Goal: Task Accomplishment & Management: Complete application form

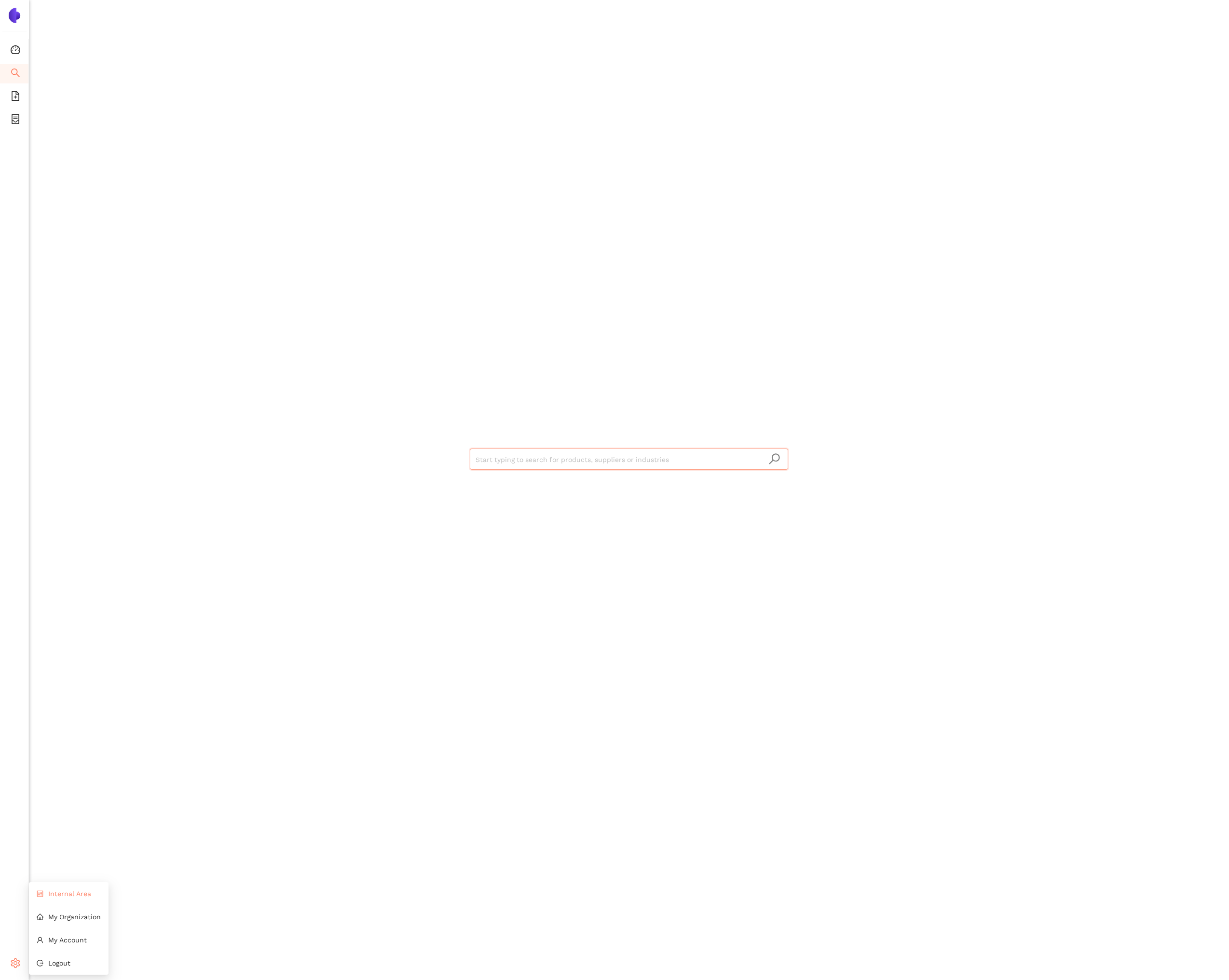
click at [79, 892] on span "Internal Area" at bounding box center [69, 893] width 43 height 8
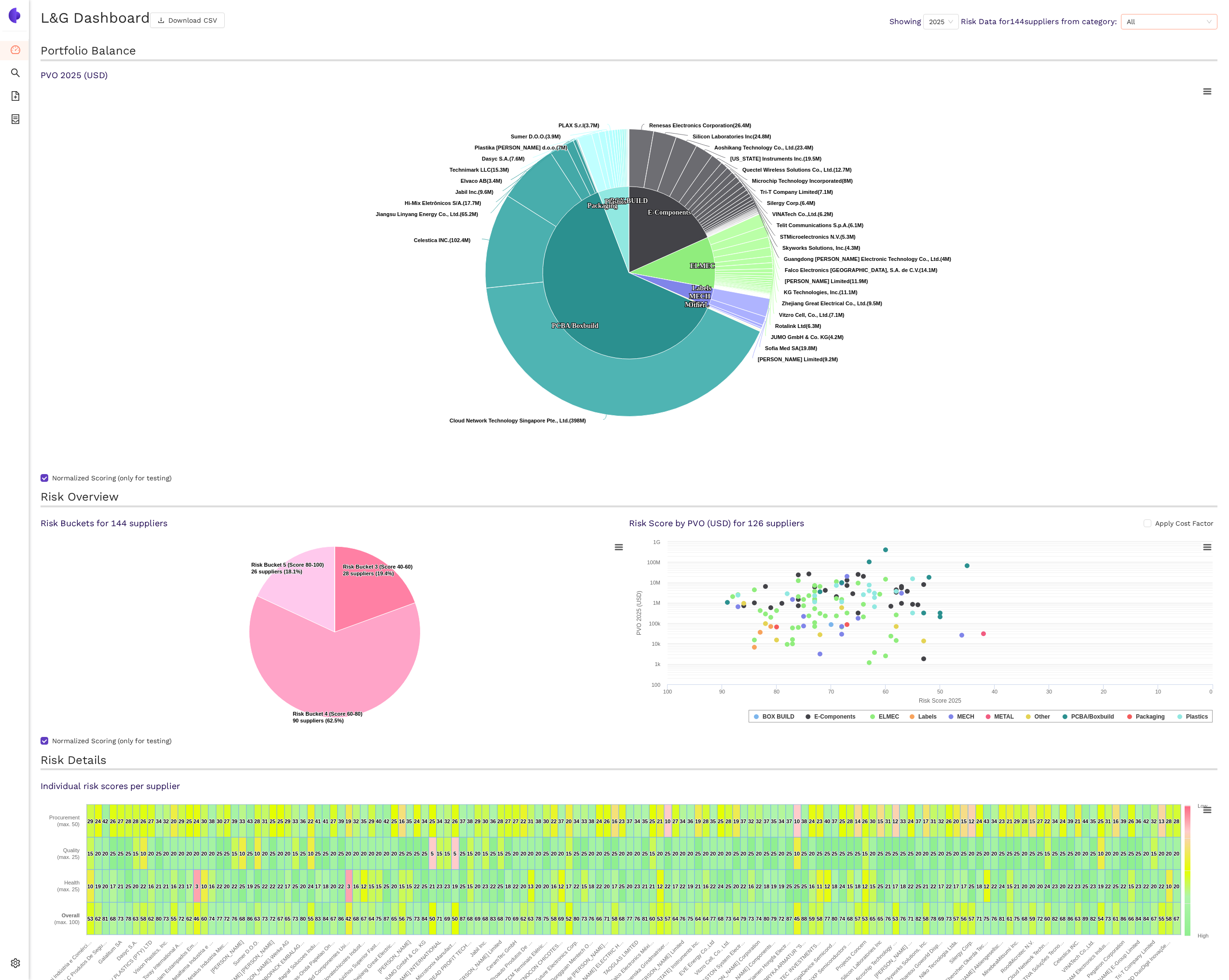
click at [1150, 28] on span "All" at bounding box center [1168, 22] width 85 height 15
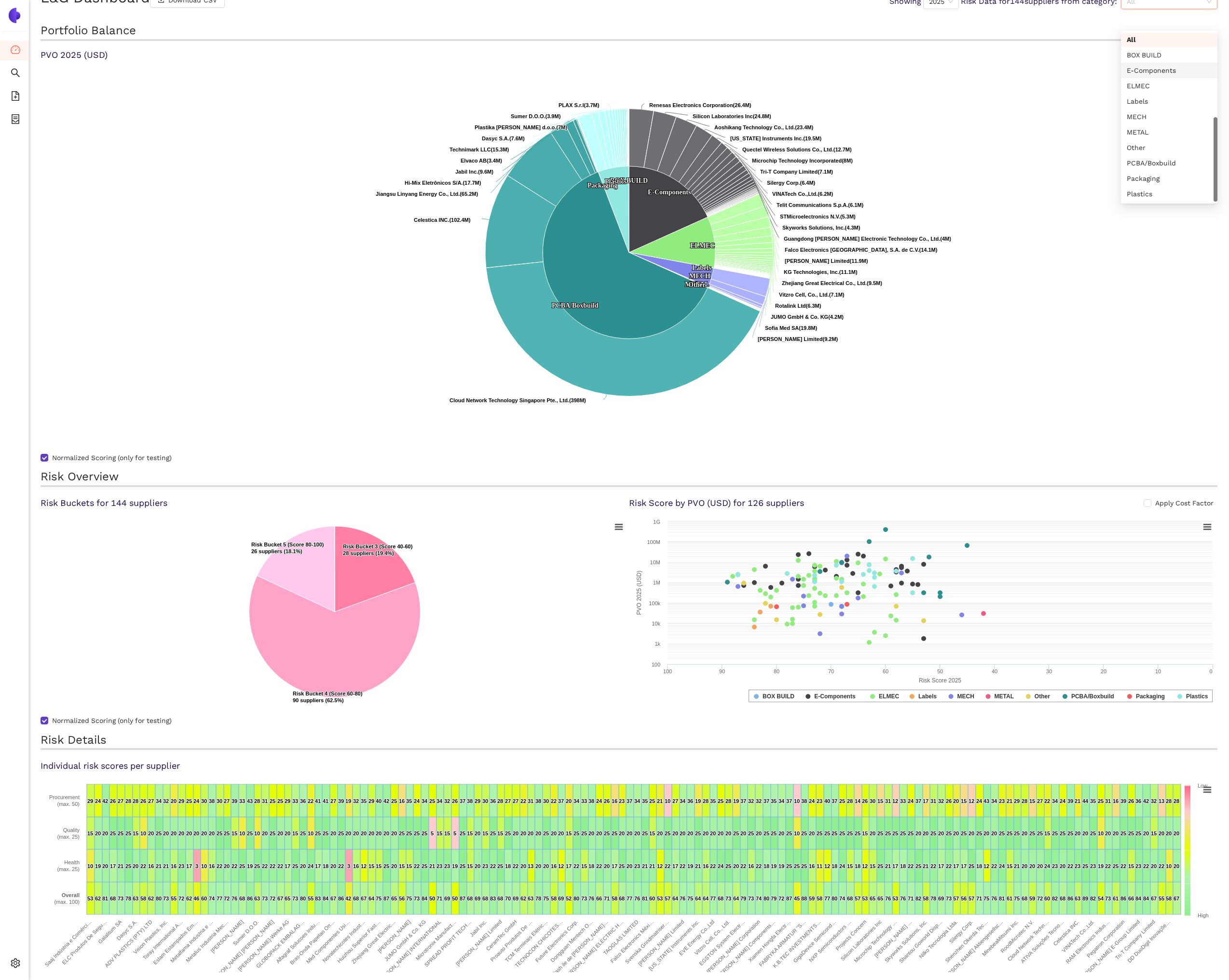
scroll to position [24, 0]
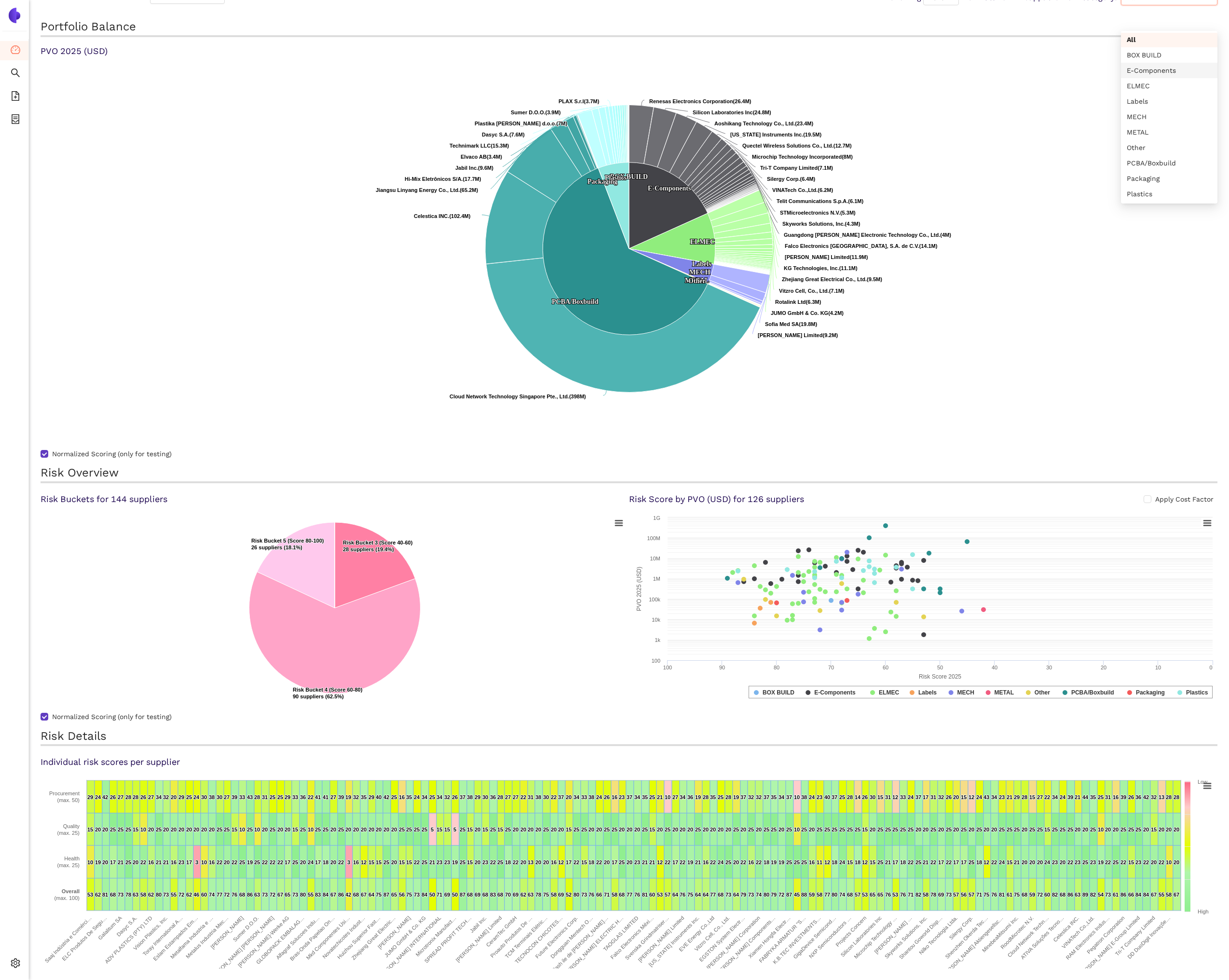
click at [277, 23] on h2 "Portfolio Balance" at bounding box center [629, 28] width 1177 height 18
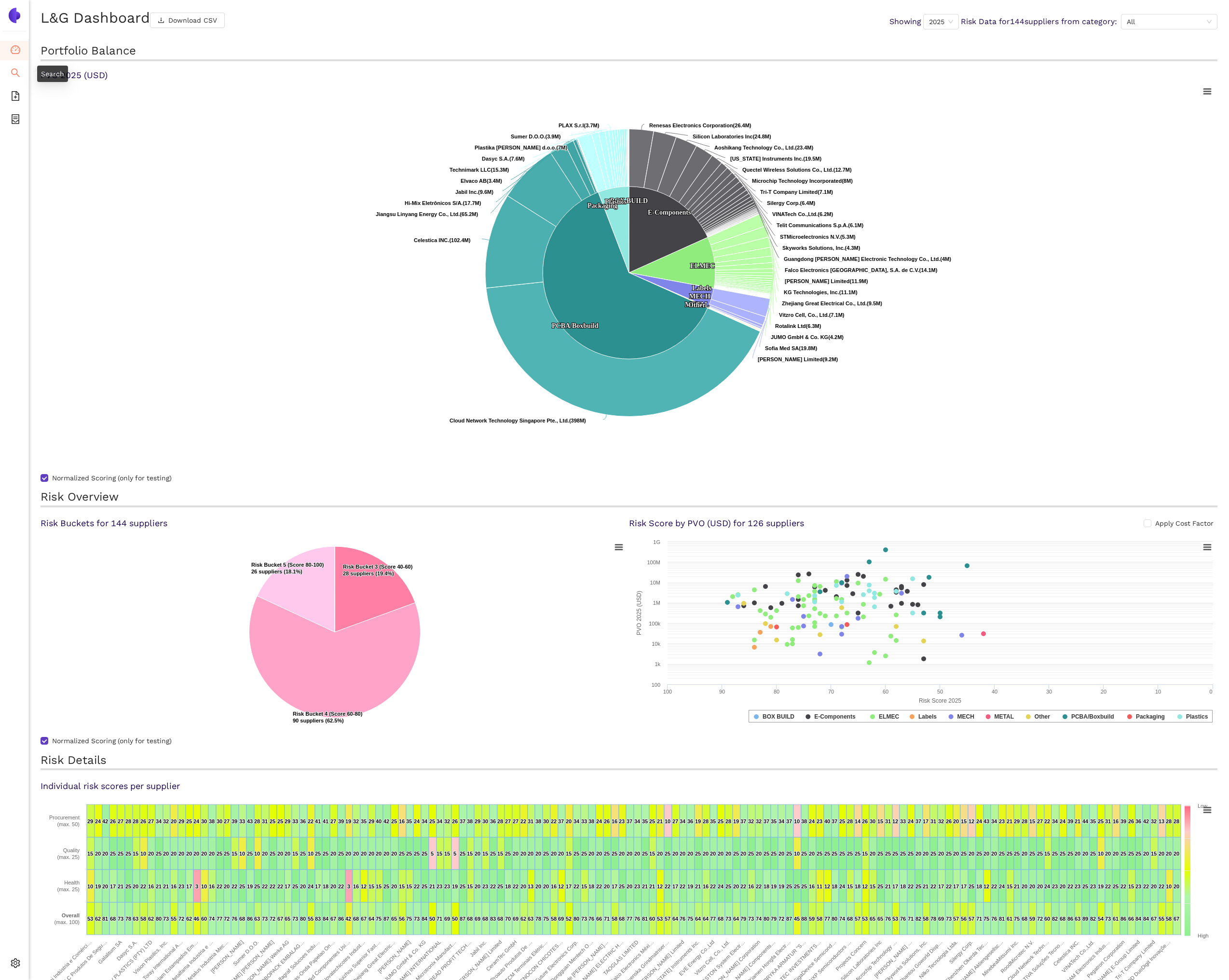
click at [10, 73] on icon "search" at bounding box center [15, 73] width 10 height 10
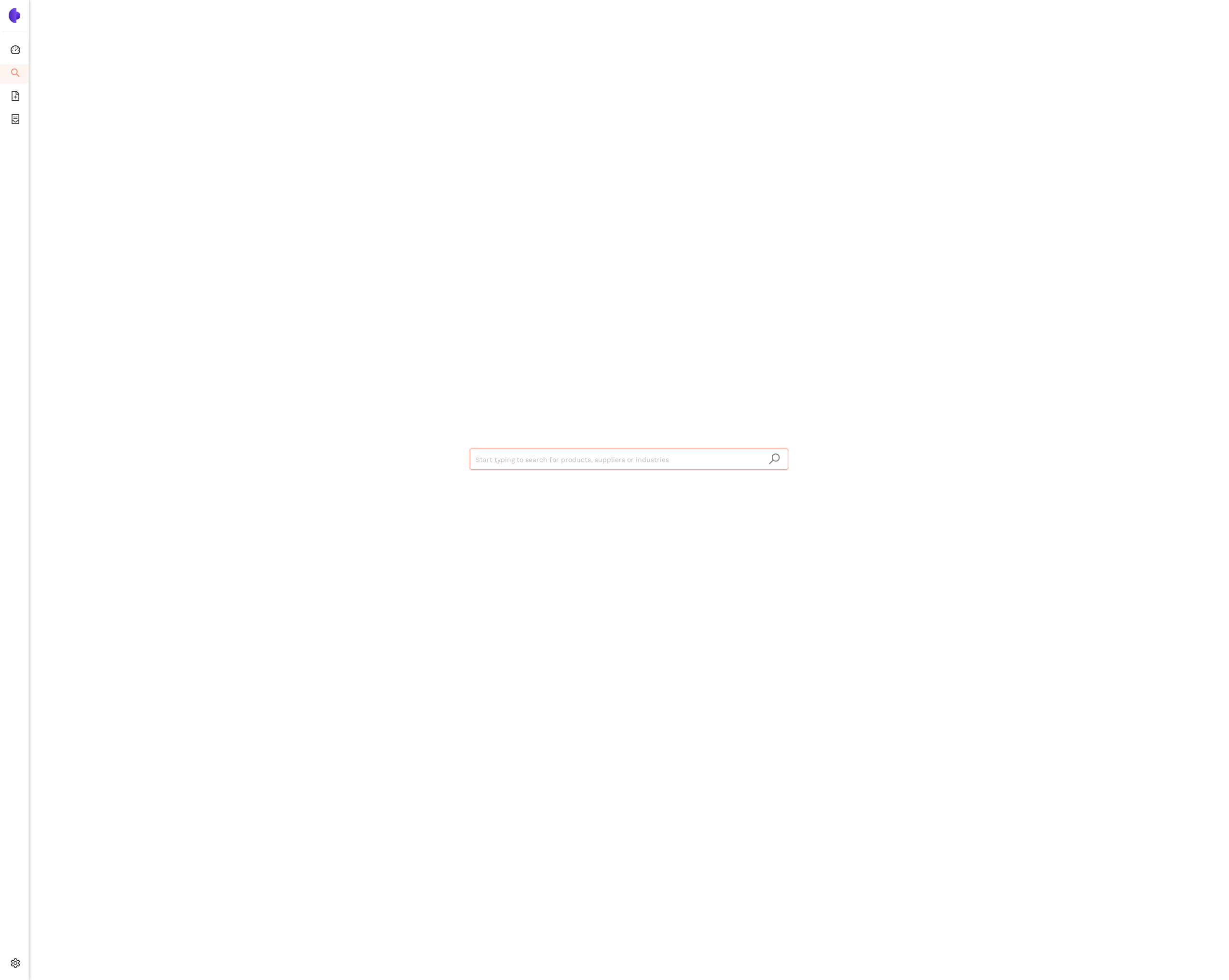
type input "3948e712-5439-42a8-9b4e-9ebdc4db5a27"
drag, startPoint x: 624, startPoint y: 459, endPoint x: 438, endPoint y: 453, distance: 186.1
click at [439, 456] on div "3948e712-5439-42a8-9b4e-9ebdc4db5a27" at bounding box center [628, 458] width 579 height 916
click at [514, 457] on input "strahl" at bounding box center [628, 459] width 307 height 21
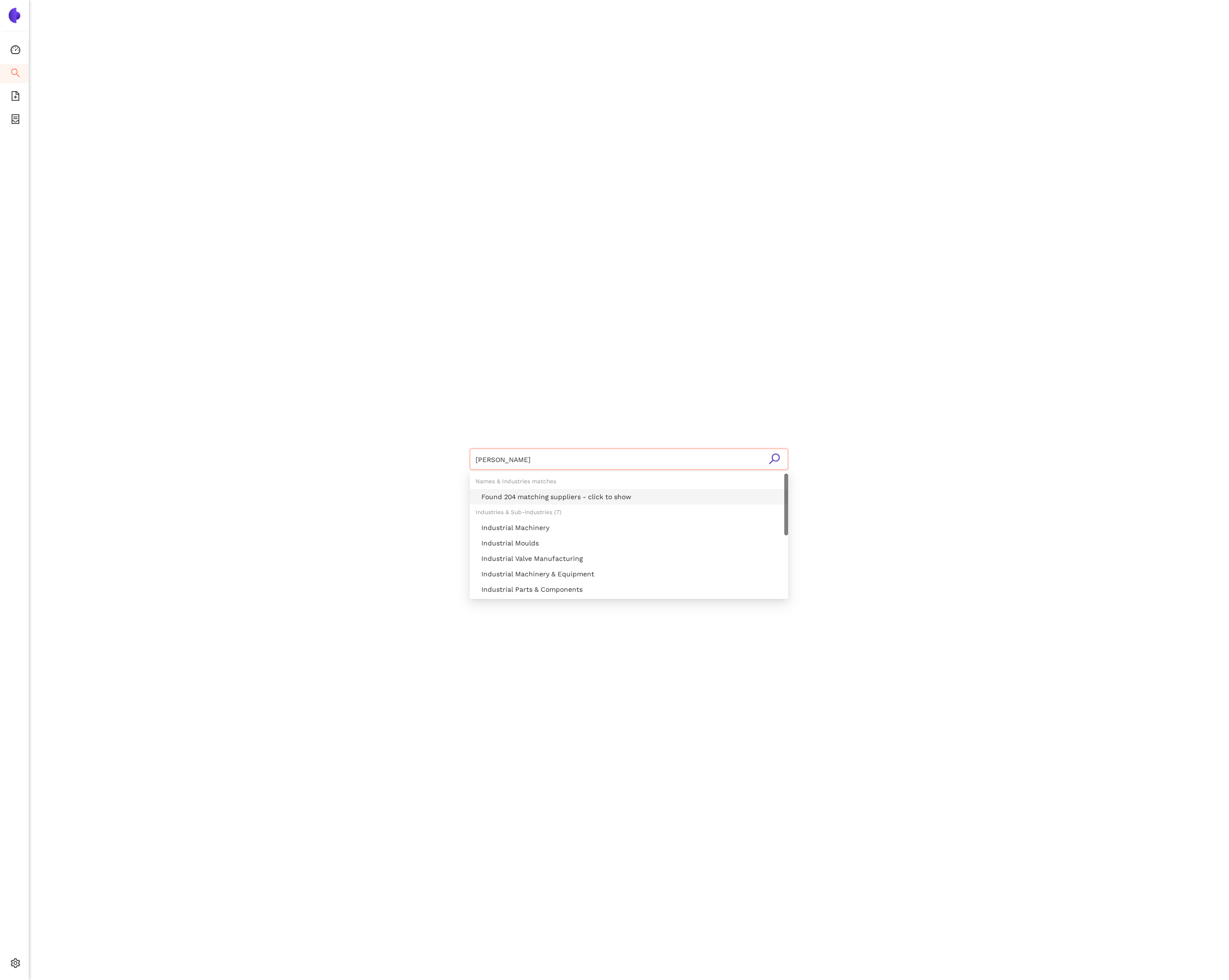
paste input "Materiais Eletricos Strahl Ltda"
type input "Materiais Eletricos Strahl Ltda"
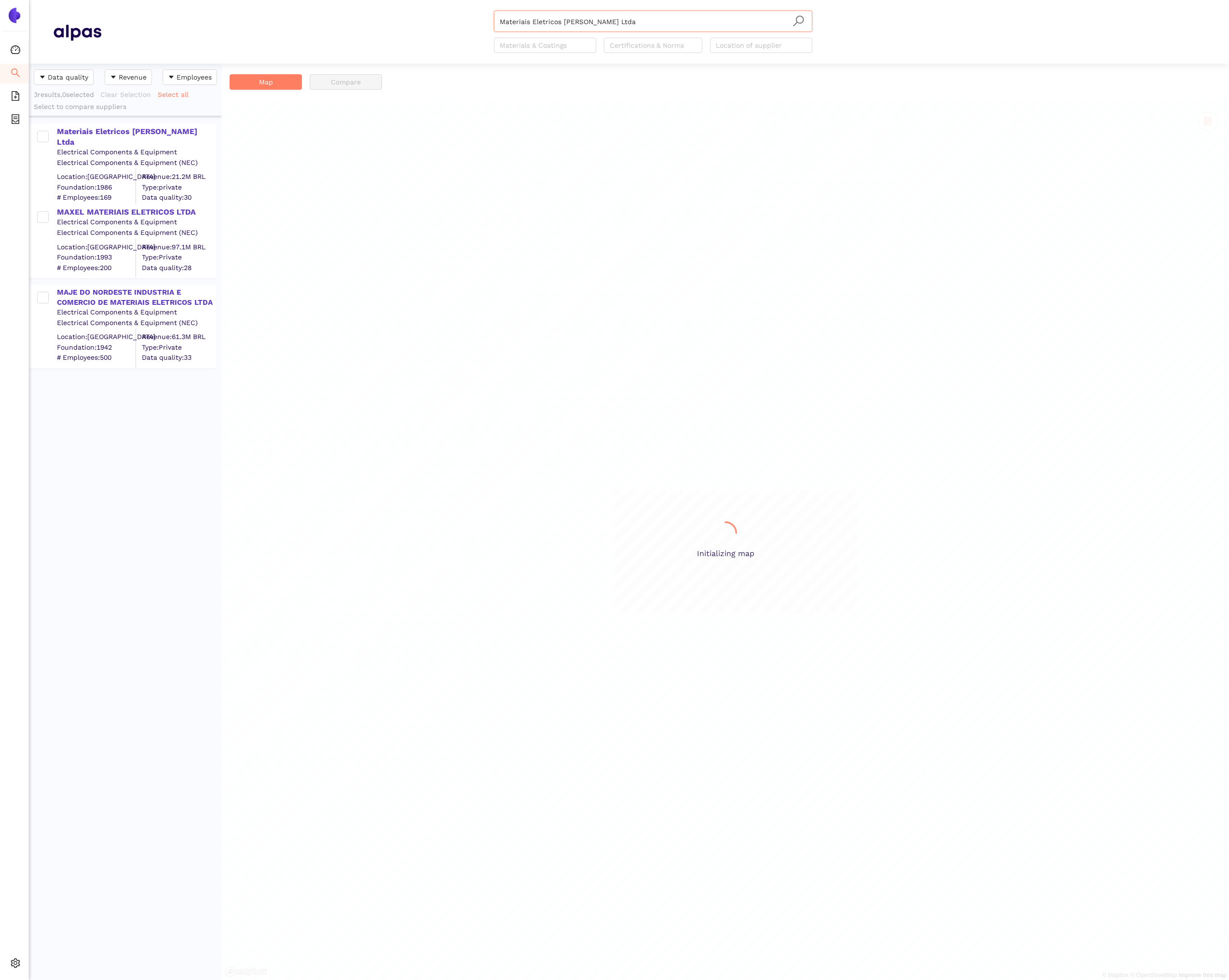
scroll to position [916, 193]
click at [157, 133] on div "Materiais Eletricos Strahl Ltda" at bounding box center [136, 137] width 158 height 22
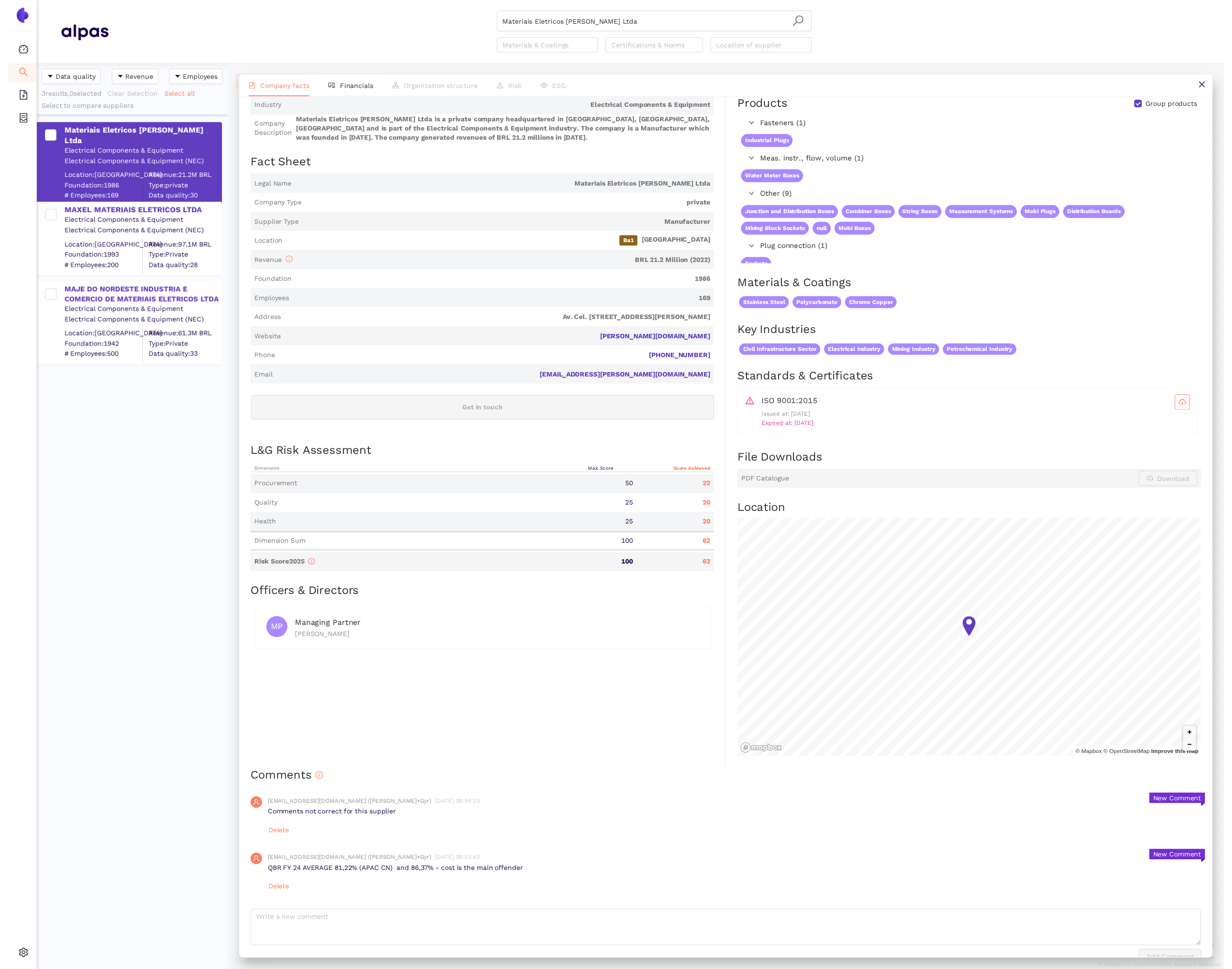
scroll to position [66, 0]
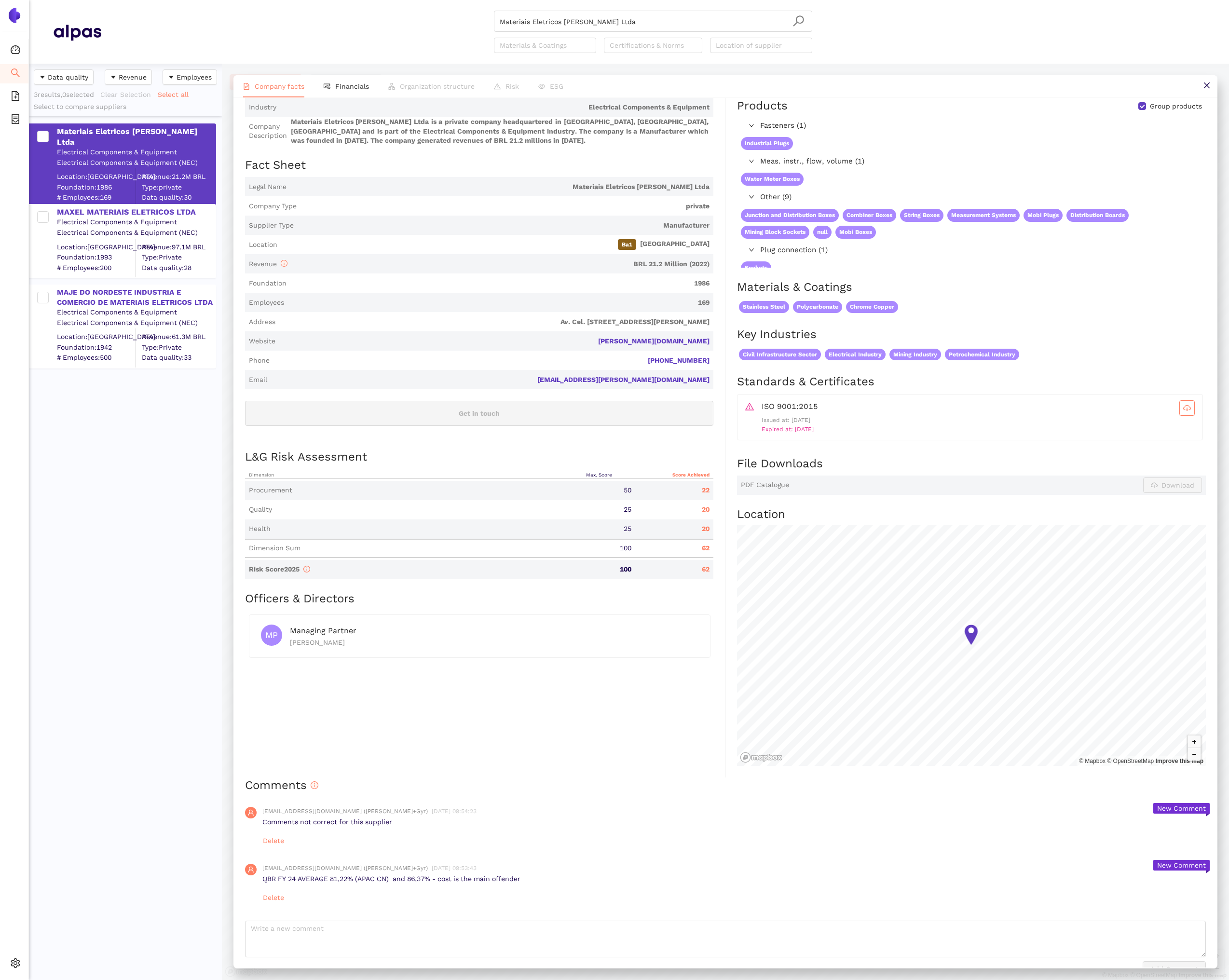
drag, startPoint x: 1204, startPoint y: 83, endPoint x: 1190, endPoint y: 40, distance: 45.2
click at [1204, 83] on icon "close" at bounding box center [1206, 85] width 8 height 8
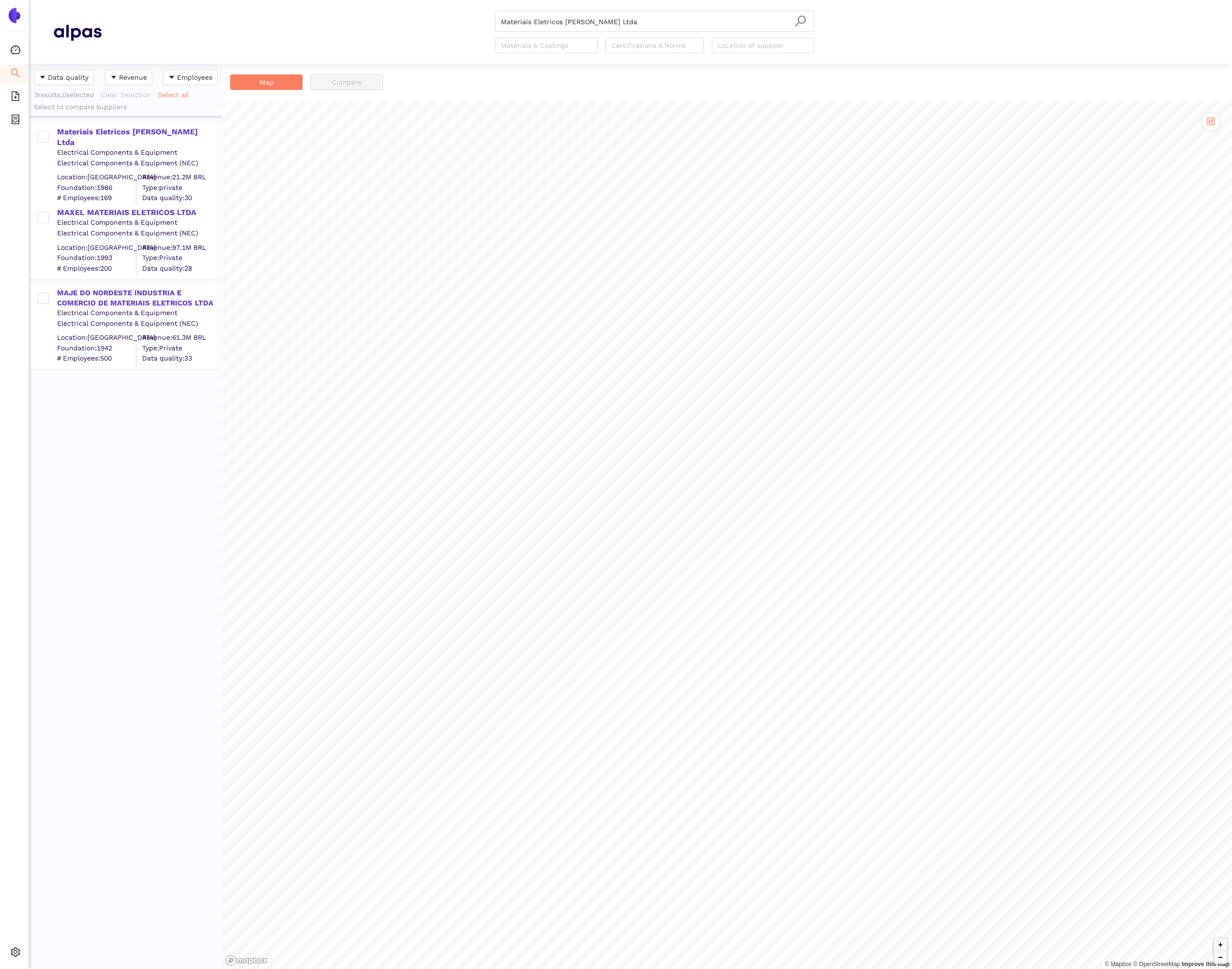
scroll to position [906, 193]
click at [76, 879] on span "Internal Area" at bounding box center [70, 882] width 43 height 8
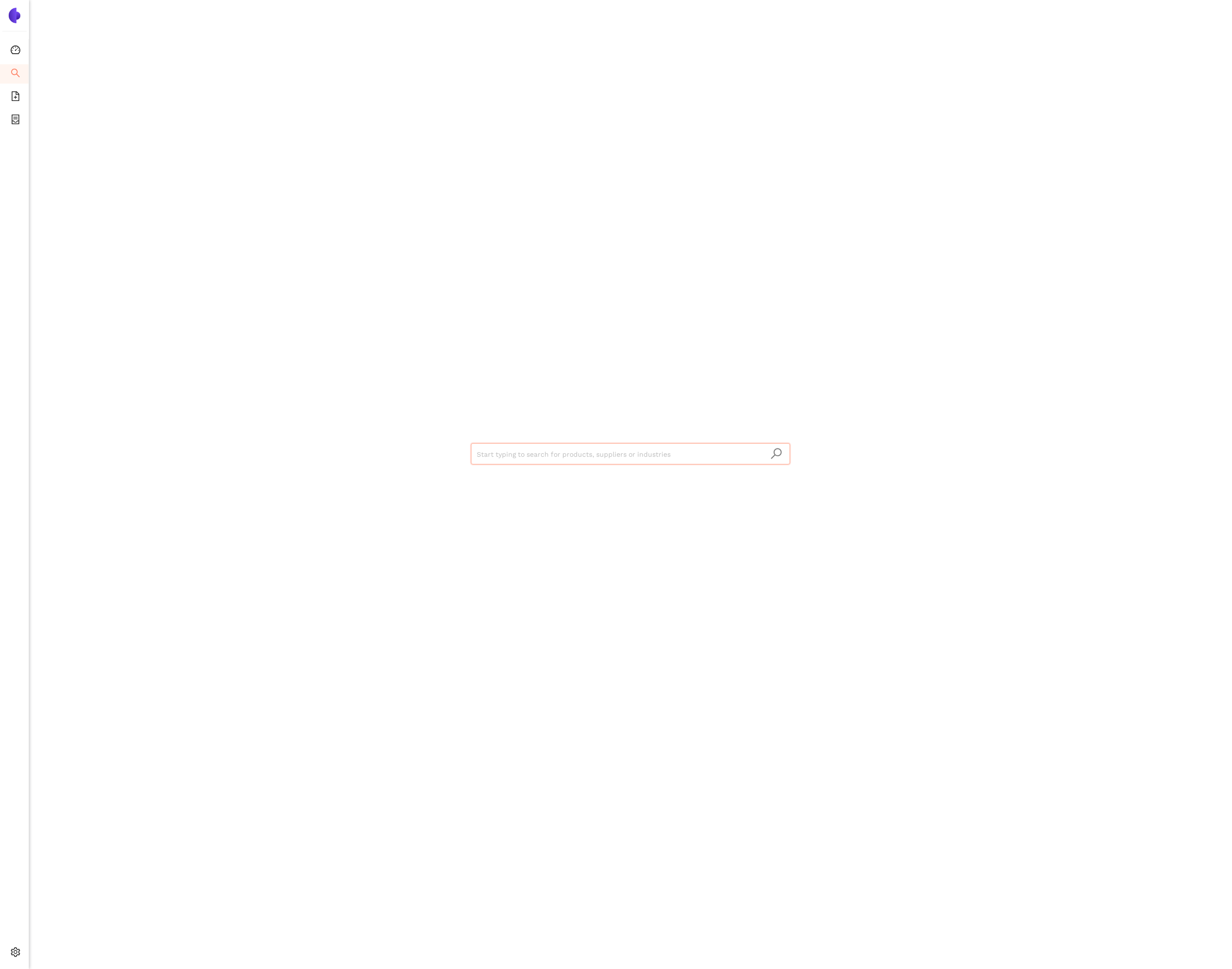
type input "Sumer D.O.O."
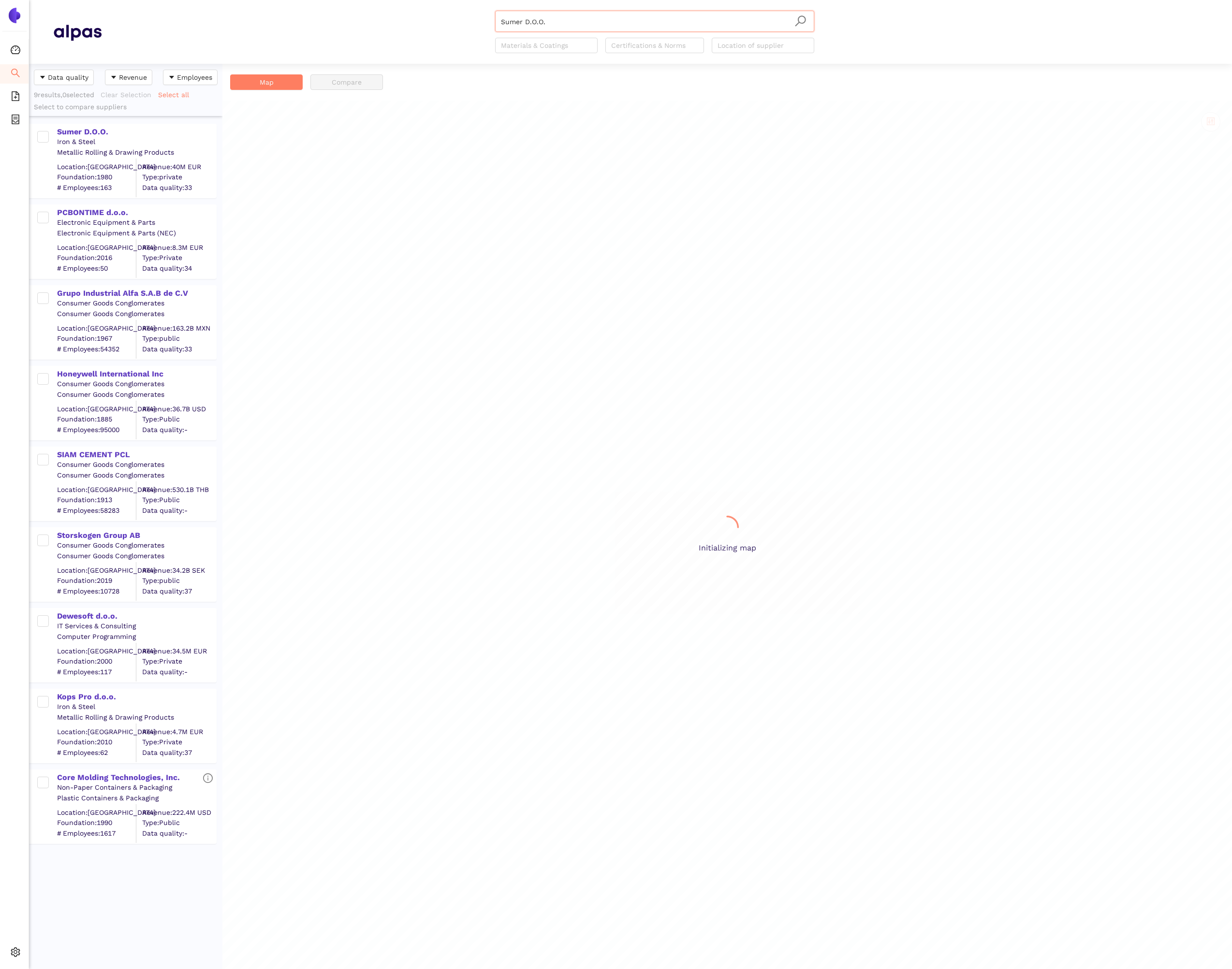
scroll to position [906, 193]
click at [56, 886] on span "Internal Area" at bounding box center [70, 882] width 43 height 8
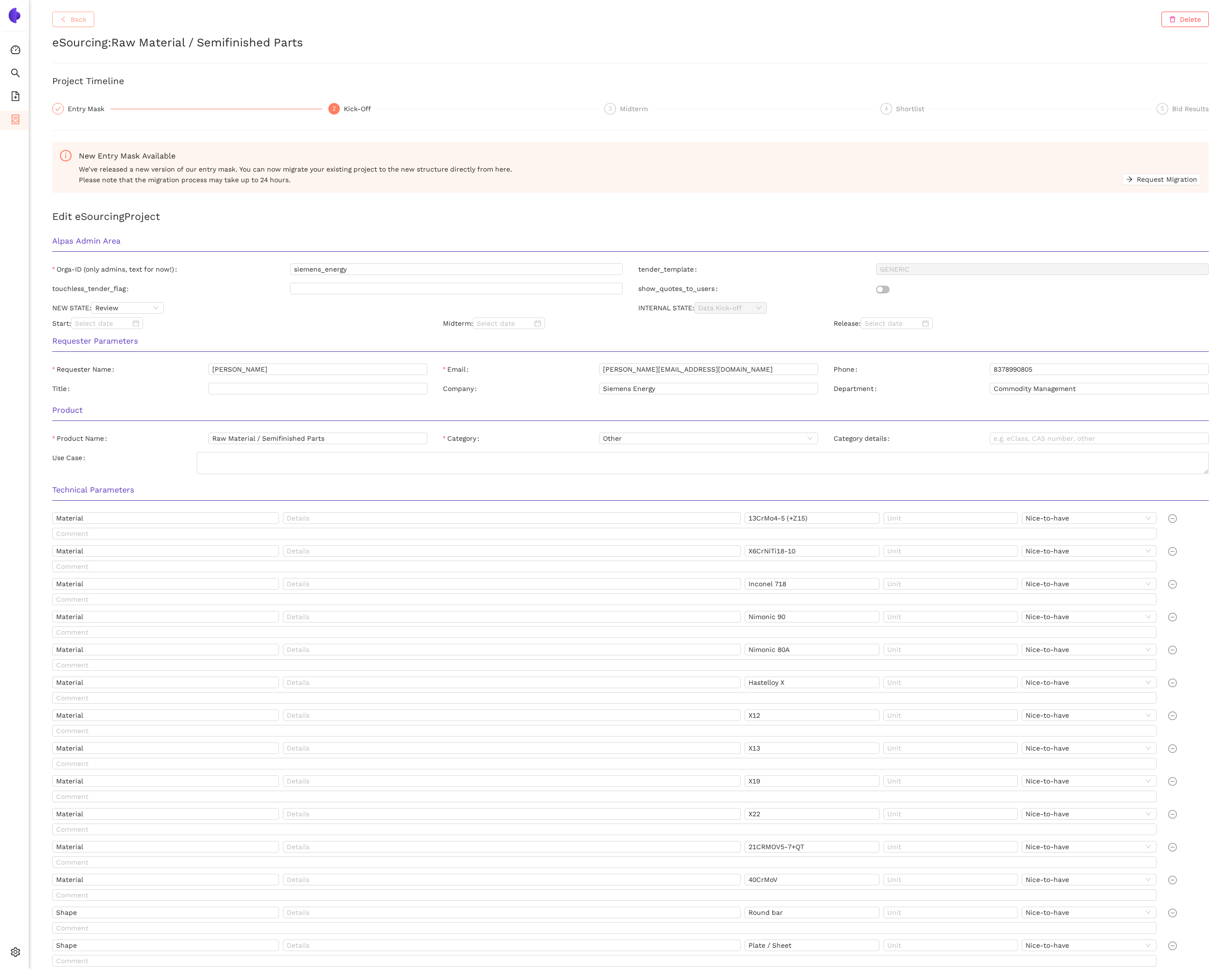
click at [79, 20] on span "Back" at bounding box center [79, 19] width 16 height 10
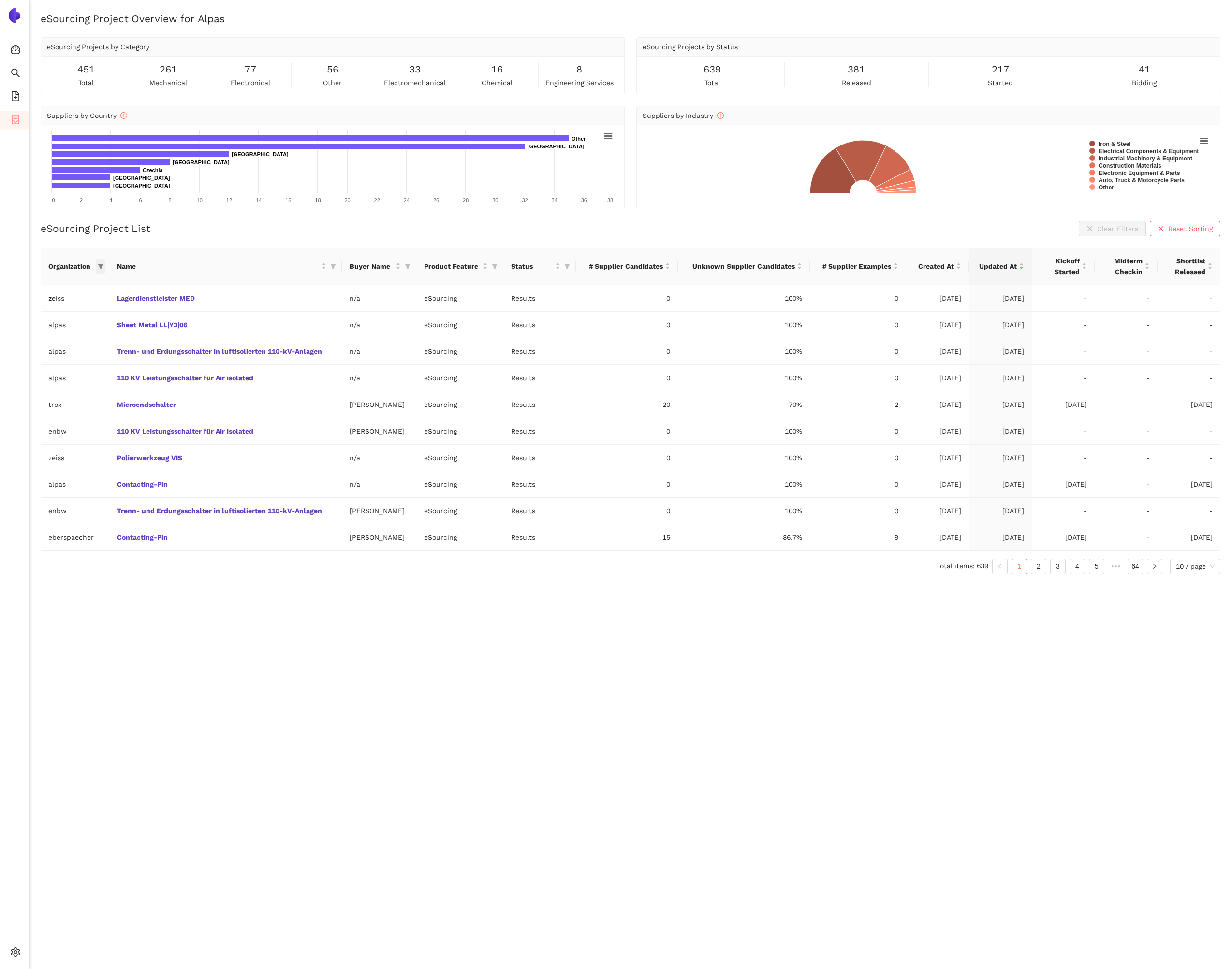
click at [98, 266] on icon "filter" at bounding box center [101, 266] width 6 height 6
click at [50, 291] on input "text" at bounding box center [70, 286] width 85 height 10
type input "bros"
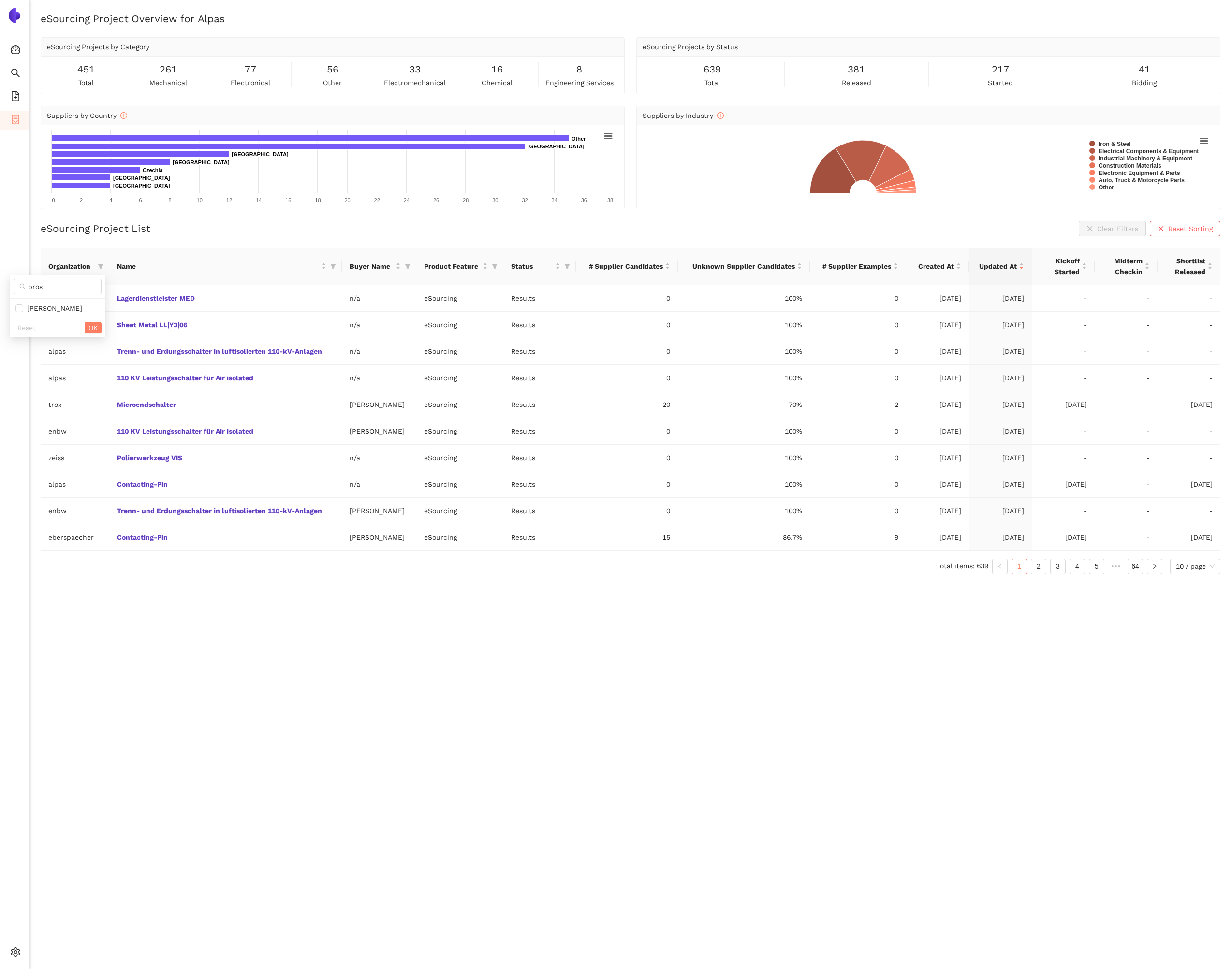
click at [62, 318] on div "Reset OK" at bounding box center [57, 327] width 96 height 19
click at [72, 316] on li "brose" at bounding box center [57, 308] width 96 height 15
checkbox input "true"
click at [95, 330] on span "OK" at bounding box center [93, 327] width 9 height 10
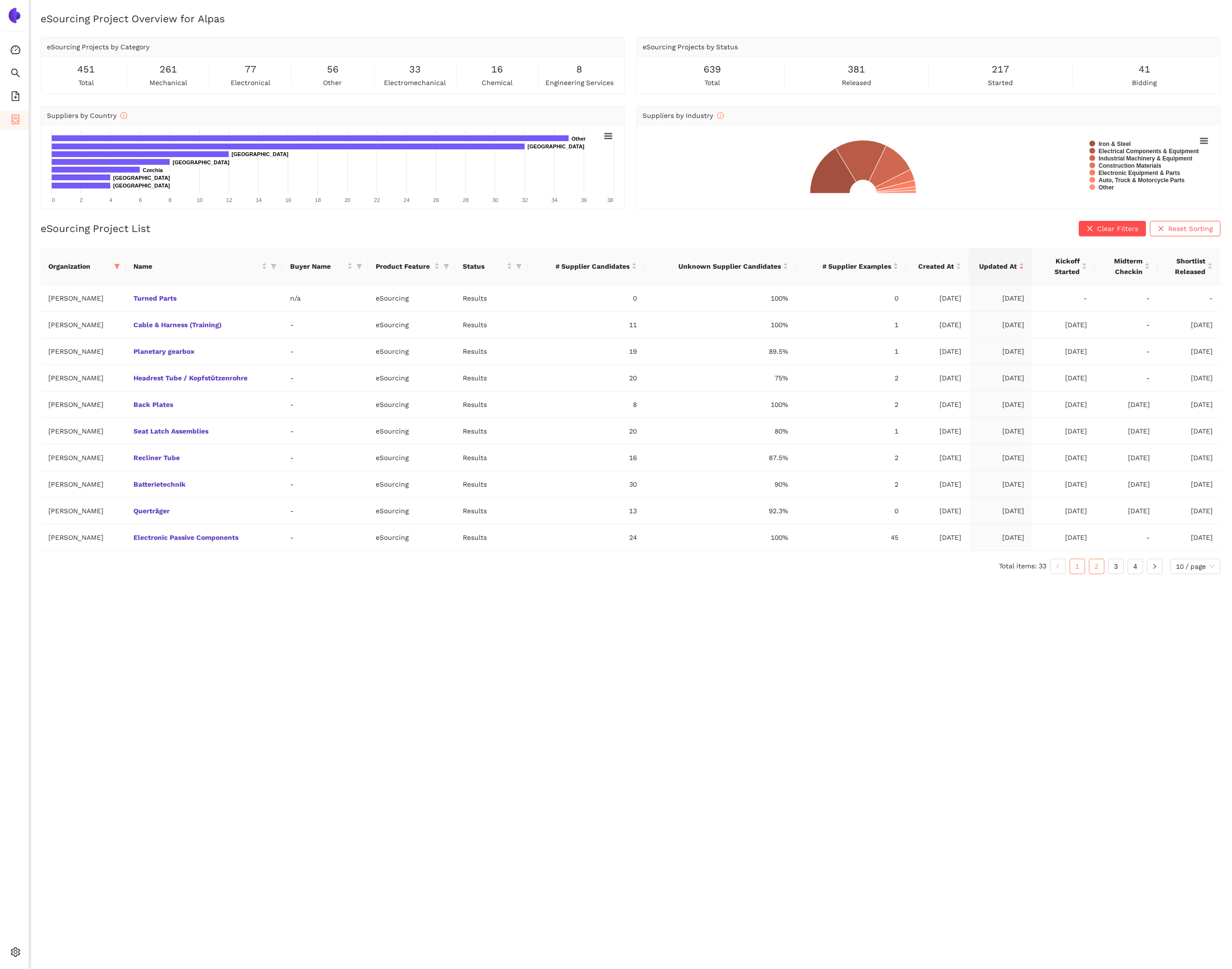
click at [1094, 563] on link "2" at bounding box center [1097, 567] width 15 height 15
click at [1108, 565] on link "3" at bounding box center [1116, 567] width 15 height 15
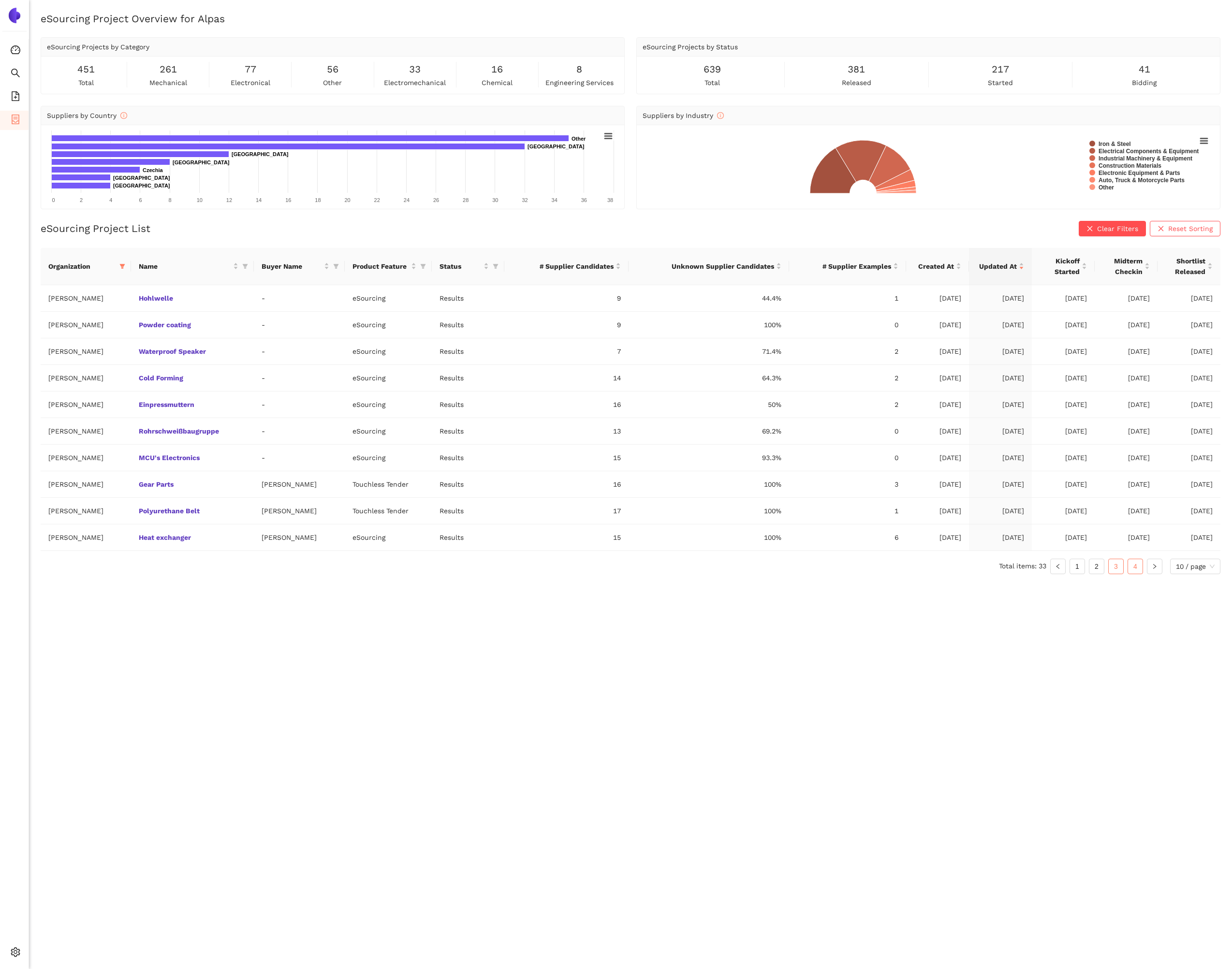
click at [1128, 568] on link "4" at bounding box center [1135, 567] width 15 height 15
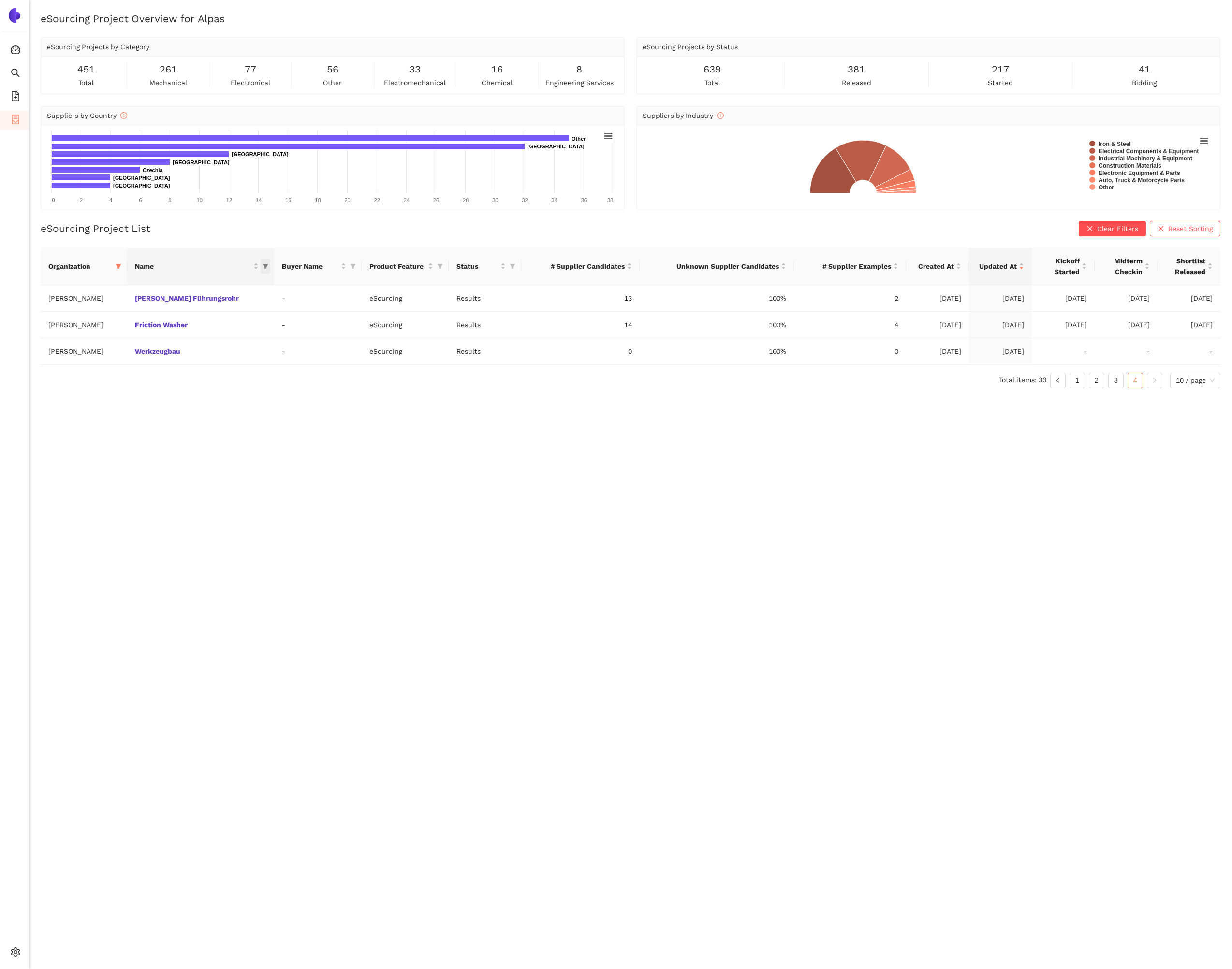
click at [262, 267] on icon "filter" at bounding box center [265, 266] width 6 height 6
click at [263, 288] on input "text" at bounding box center [443, 286] width 393 height 10
type input "pin"
drag, startPoint x: 217, startPoint y: 319, endPoint x: 218, endPoint y: 334, distance: 15.0
click at [217, 319] on span "Seat height adjuster pinion" at bounding box center [189, 323] width 113 height 10
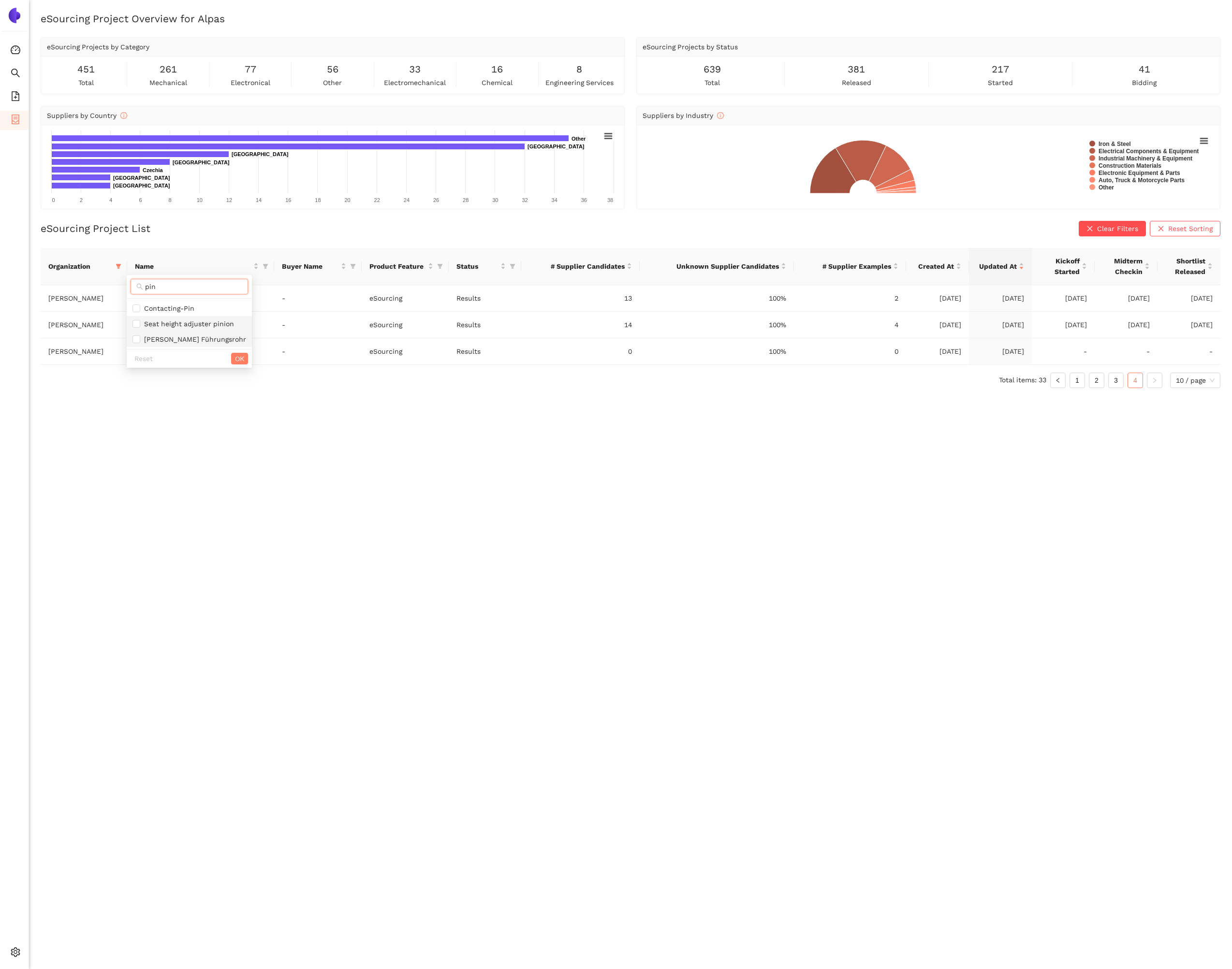
checkbox input "true"
click at [231, 364] on button "OK" at bounding box center [240, 359] width 17 height 12
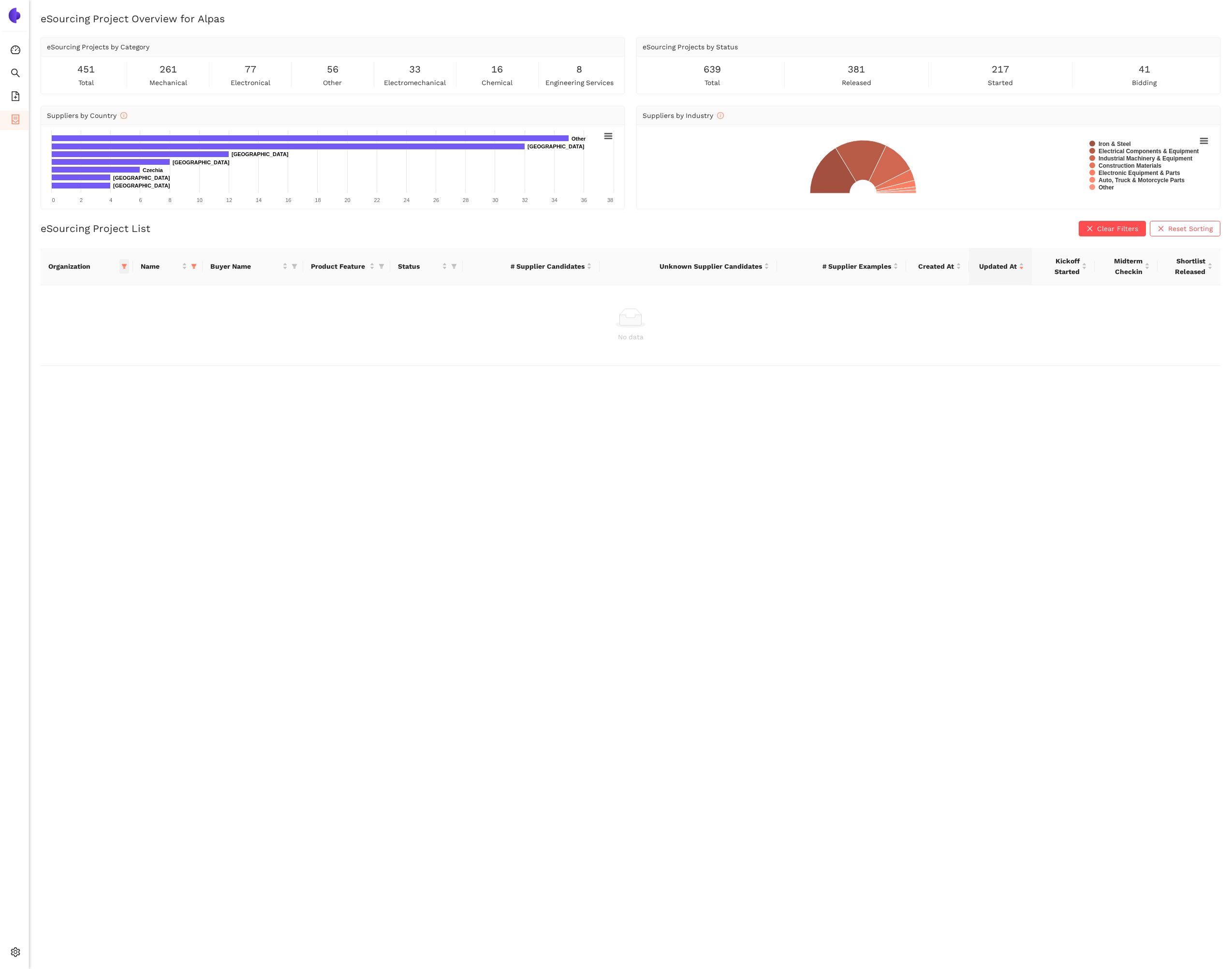
click at [124, 266] on icon "filter" at bounding box center [124, 266] width 5 height 5
drag, startPoint x: 47, startPoint y: 437, endPoint x: 55, endPoint y: 437, distance: 8.0
click at [49, 437] on span "Reset" at bounding box center [50, 435] width 18 height 10
checkbox input "false"
click at [125, 434] on button "OK" at bounding box center [134, 435] width 17 height 12
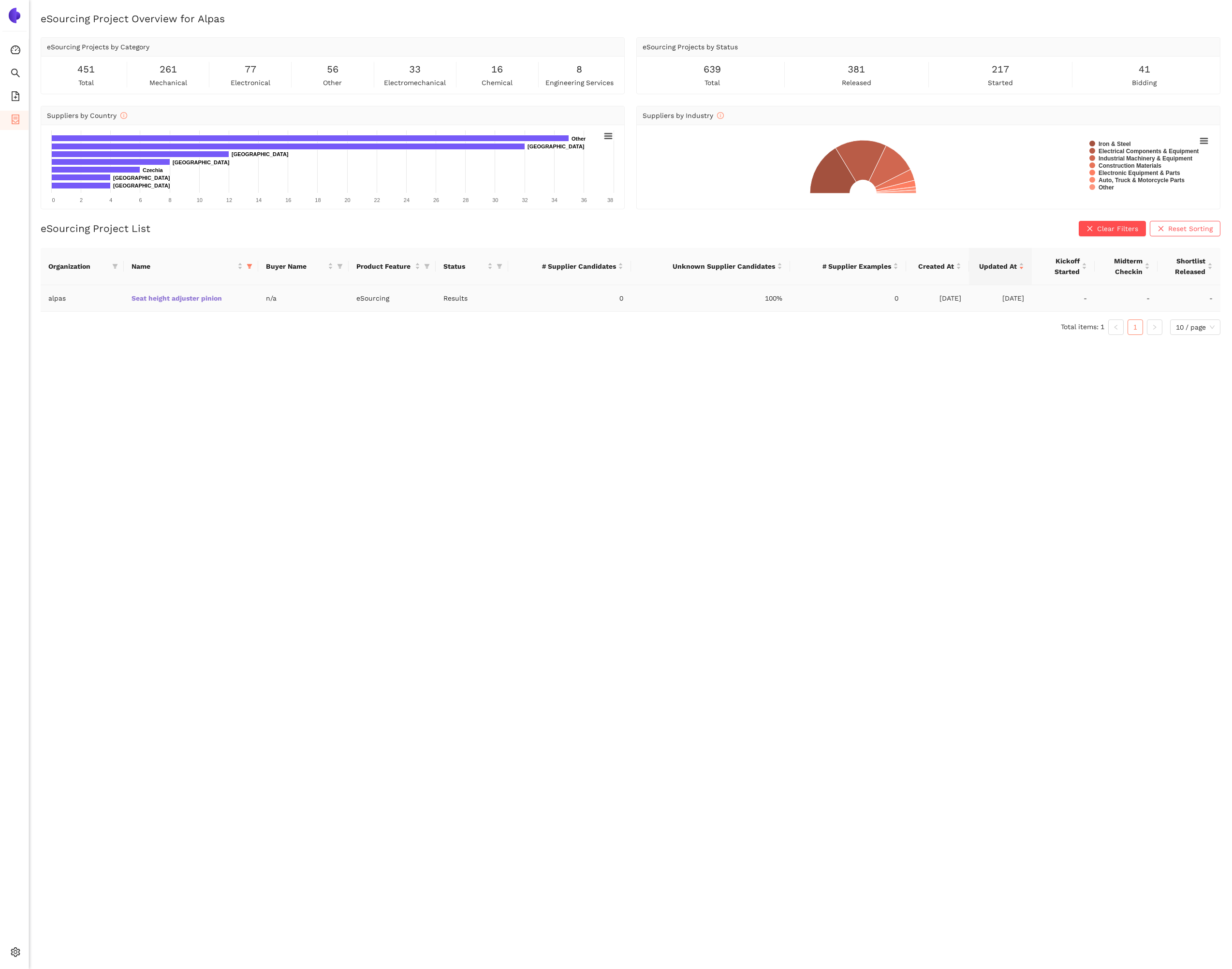
click at [0, 0] on link "Seat height adjuster pinion" at bounding box center [0, 0] width 0 height 0
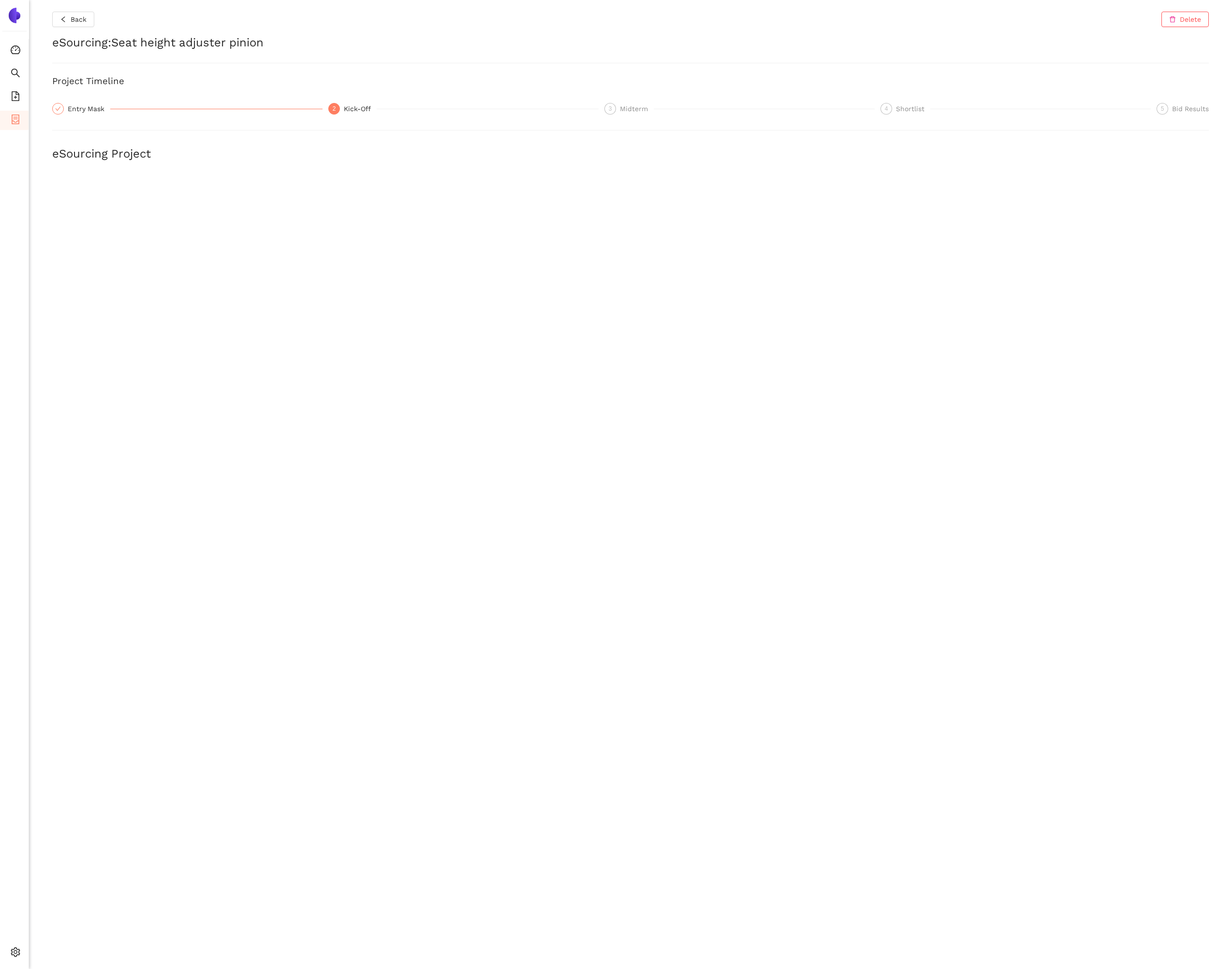
scroll to position [2, 0]
click at [20, 99] on icon "file-add" at bounding box center [15, 96] width 10 height 10
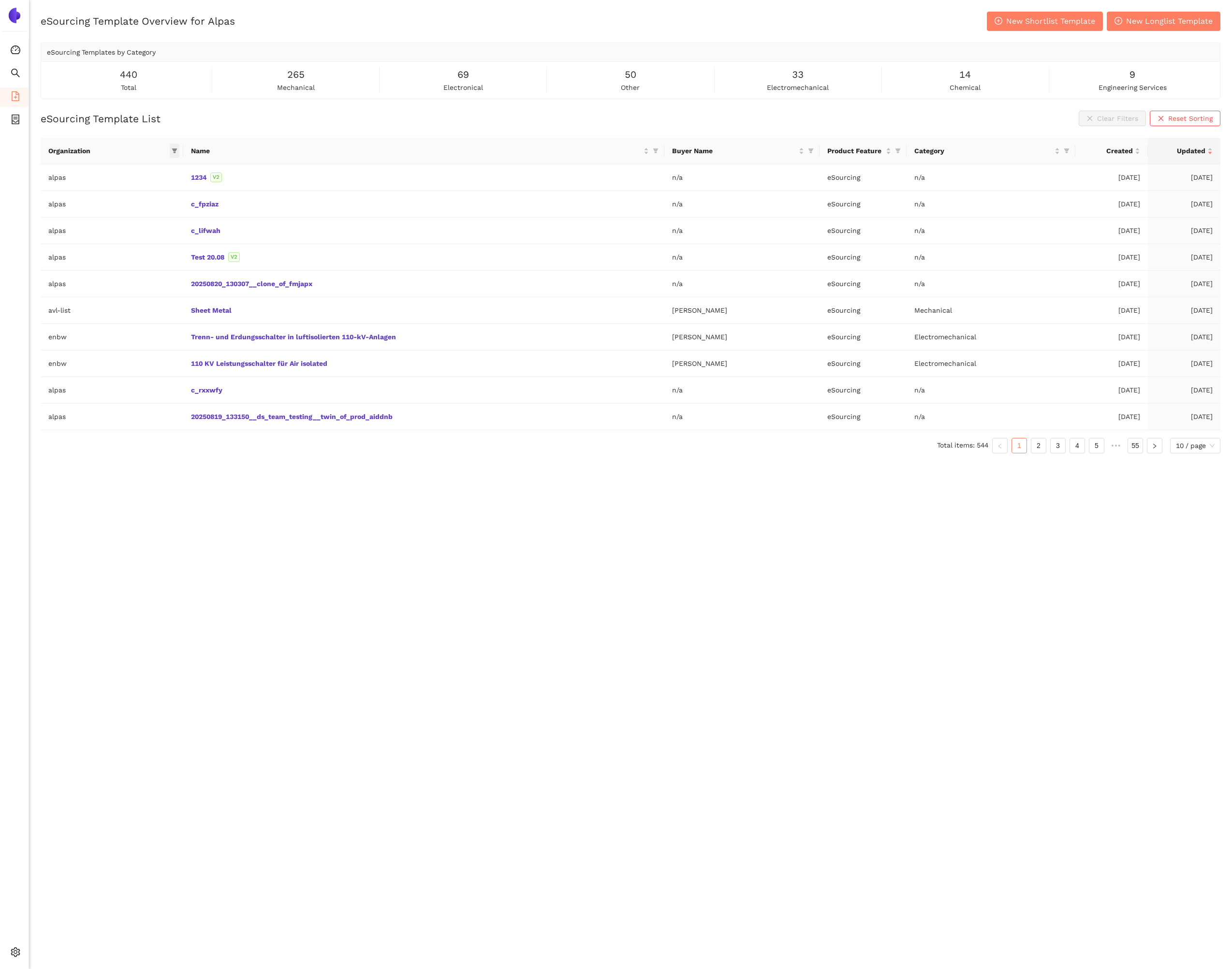
click at [176, 146] on span at bounding box center [174, 151] width 10 height 15
drag, startPoint x: 656, startPoint y: 154, endPoint x: 619, endPoint y: 155, distance: 37.0
click at [656, 153] on icon "filter" at bounding box center [656, 151] width 6 height 6
click at [542, 169] on input "text" at bounding box center [447, 171] width 393 height 10
type input "seat"
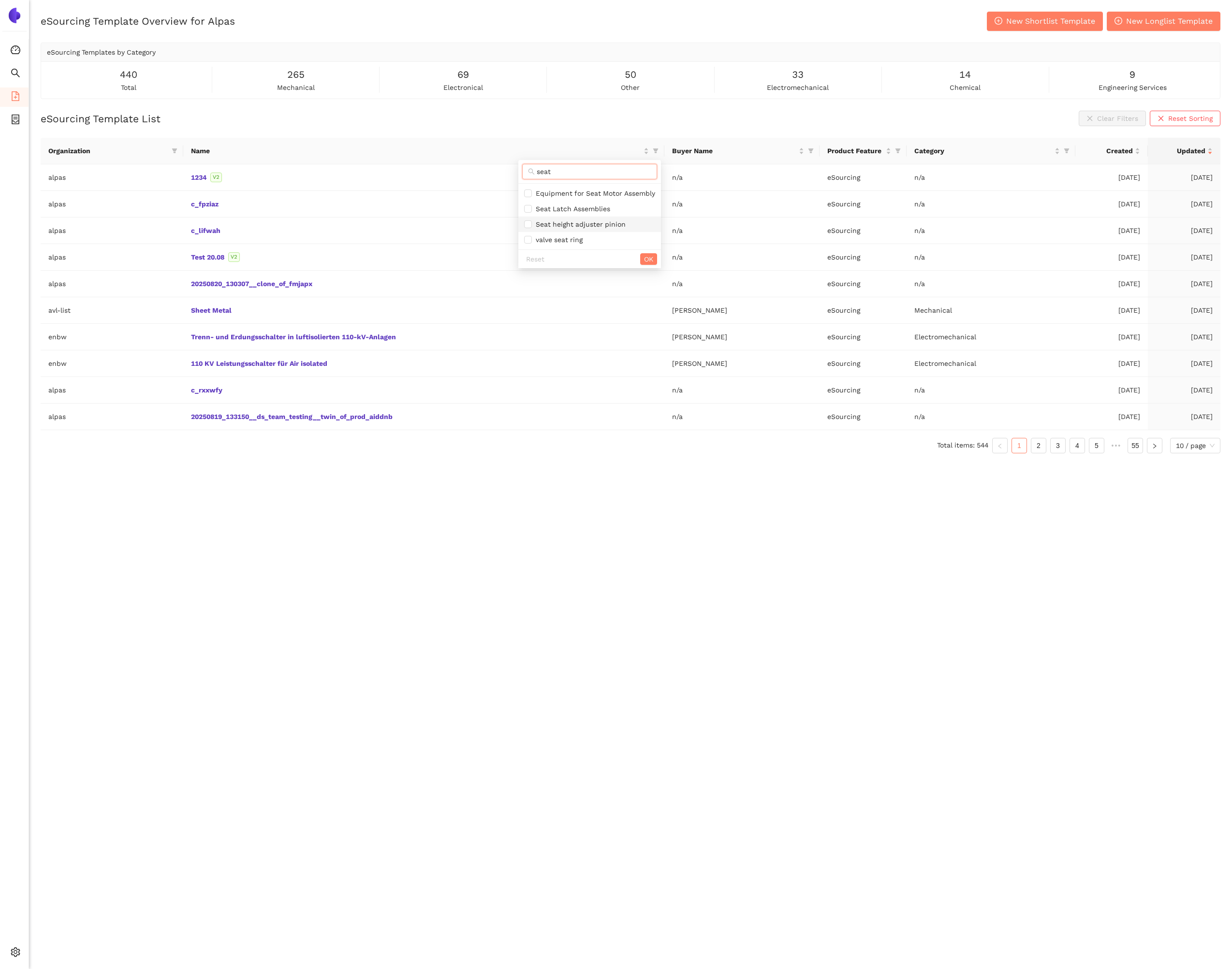
click at [581, 226] on span "Seat height adjuster pinion" at bounding box center [579, 224] width 94 height 8
checkbox input "true"
click at [651, 261] on span "OK" at bounding box center [648, 259] width 9 height 10
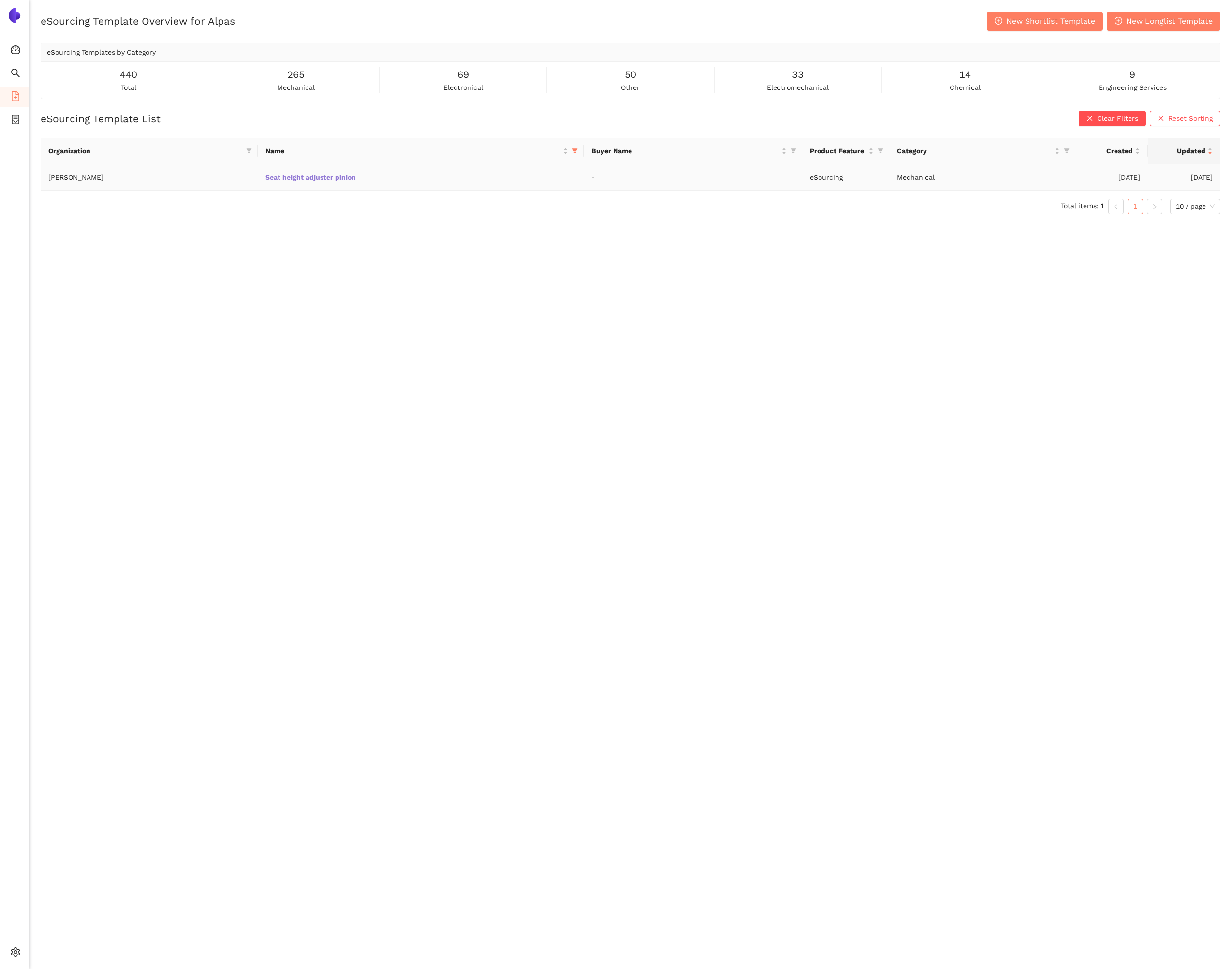
click at [0, 0] on link "Seat height adjuster pinion" at bounding box center [0, 0] width 0 height 0
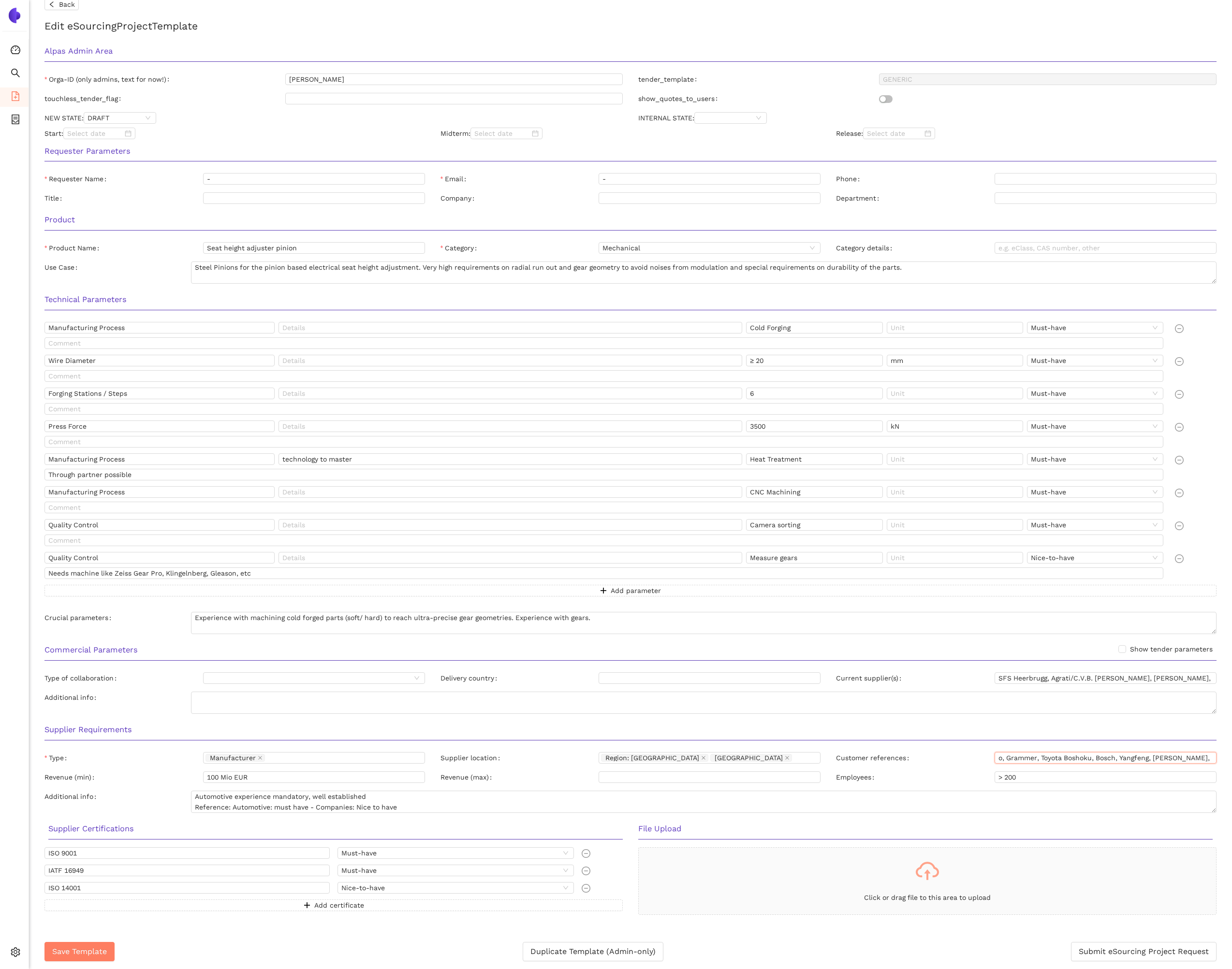
scroll to position [0, 285]
drag, startPoint x: 1059, startPoint y: 759, endPoint x: 1214, endPoint y: 762, distance: 155.0
click at [1214, 762] on input "Adient, Forvia, Faurecia, Lear, Johnson Controls, Recaro, Grammer, Toyota Bosho…" at bounding box center [1105, 757] width 222 height 12
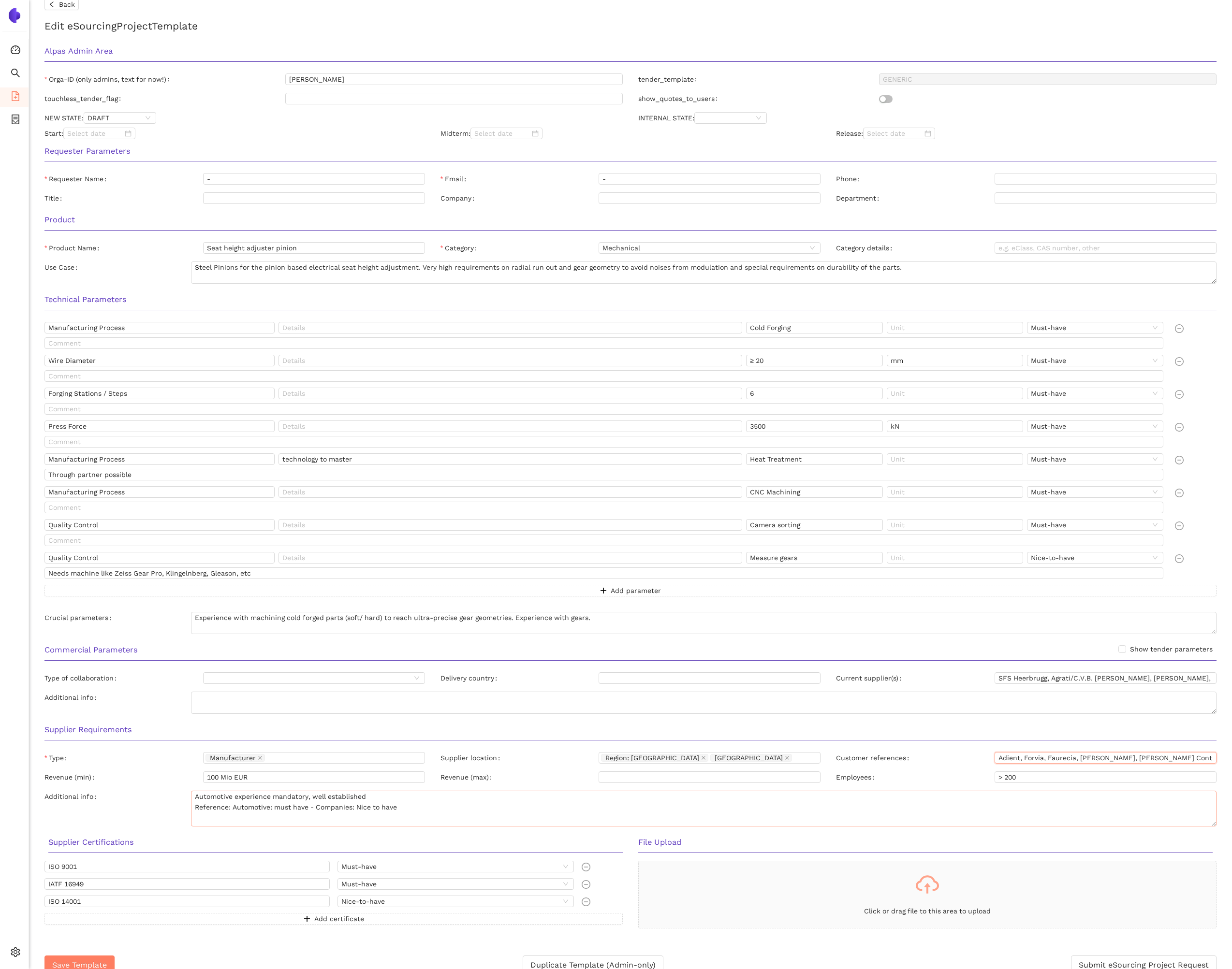
drag, startPoint x: 1213, startPoint y: 812, endPoint x: 1212, endPoint y: 825, distance: 13.0
click at [1212, 825] on textarea "Automotive experience mandatory, well established Reference: Automotive: must h…" at bounding box center [703, 809] width 1025 height 36
